Goal: Information Seeking & Learning: Learn about a topic

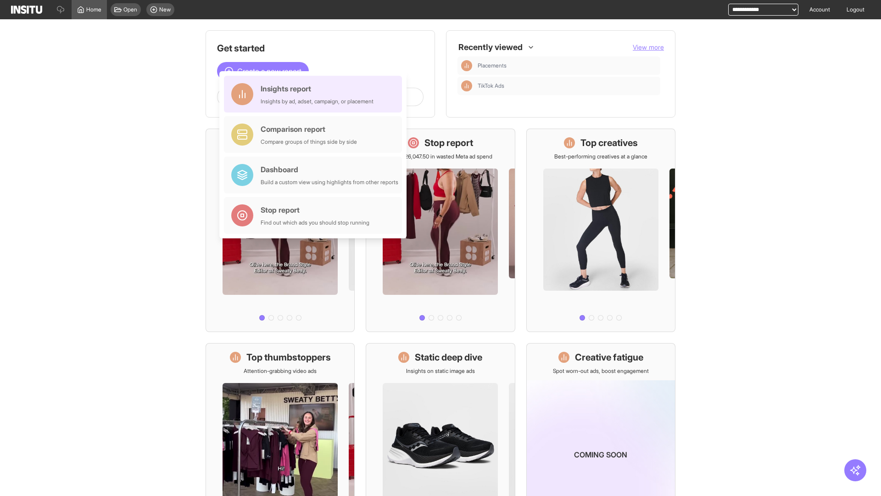
click at [315, 94] on div "Insights report Insights by ad, adset, campaign, or placement" at bounding box center [317, 94] width 113 height 22
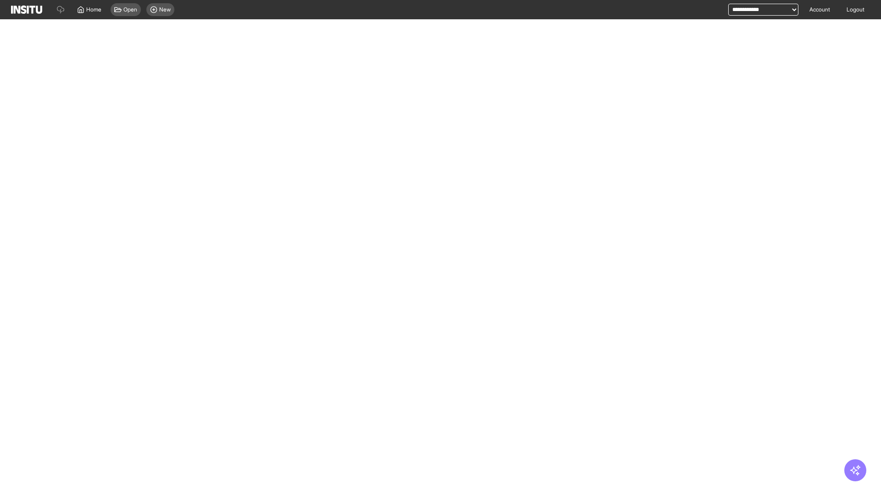
select select "**"
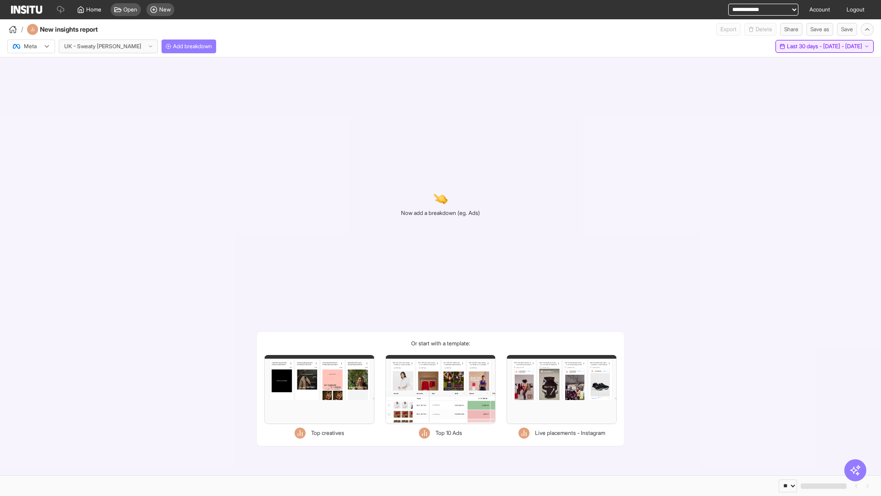
click at [808, 46] on span "Last 30 days - [DATE] - [DATE]" at bounding box center [824, 46] width 75 height 7
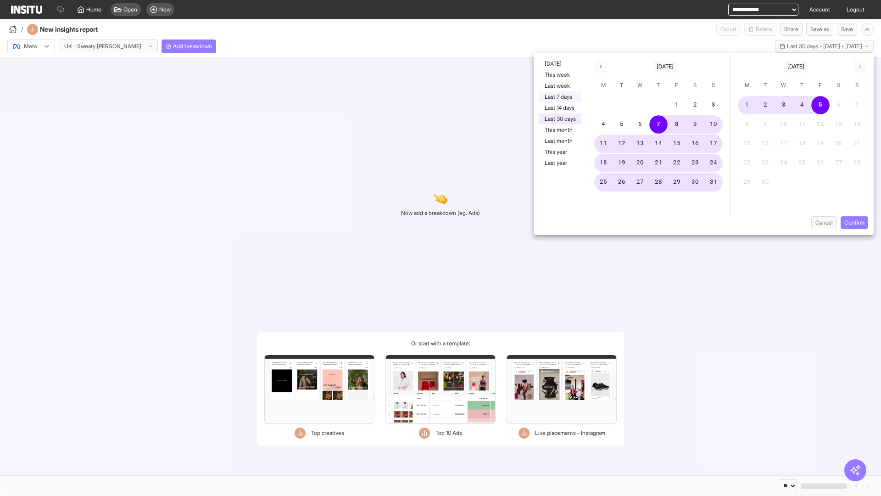
click at [560, 97] on button "Last 7 days" at bounding box center [560, 96] width 42 height 11
